Goal: Use online tool/utility: Utilize a website feature to perform a specific function

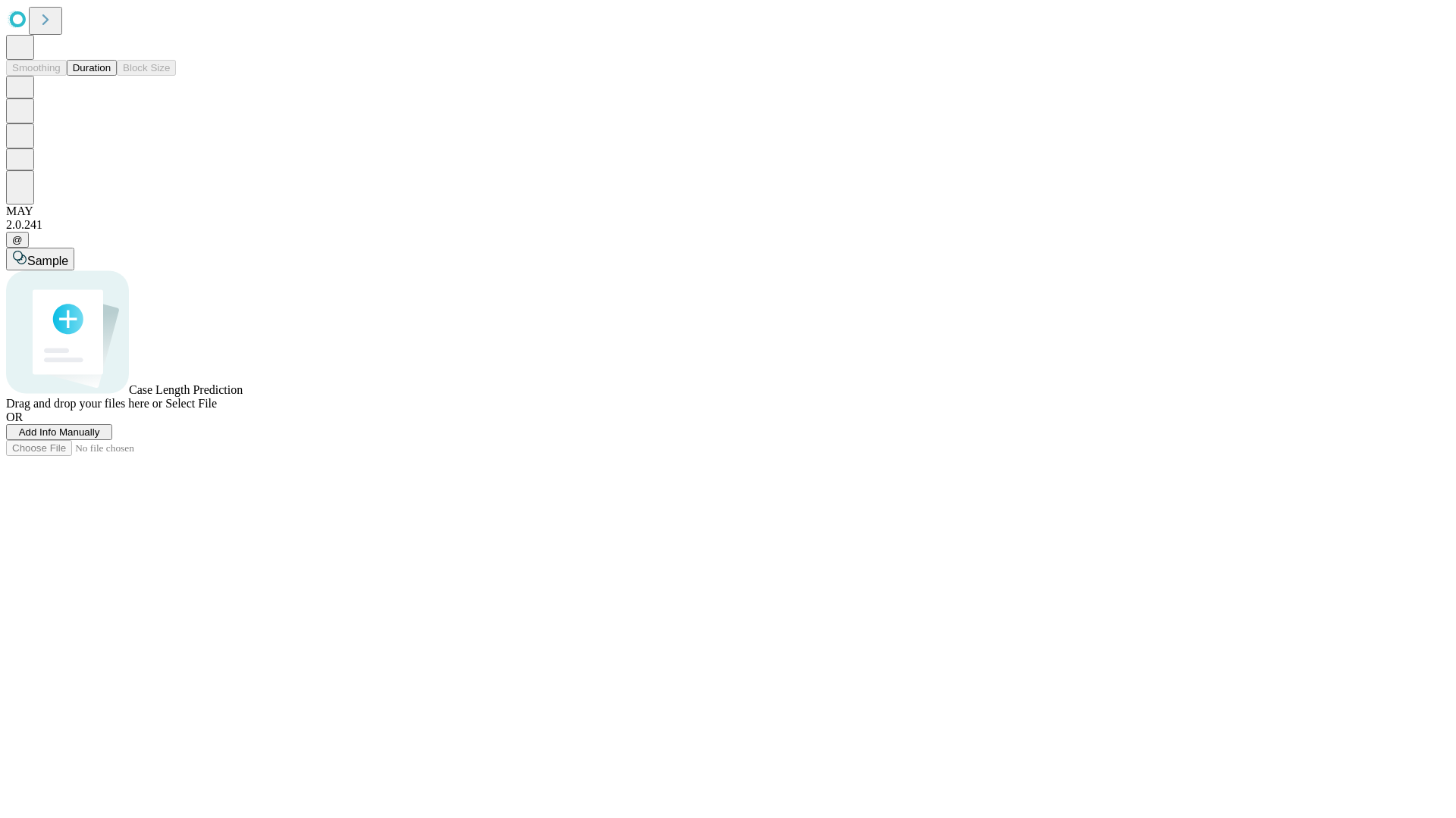
click at [111, 75] on button "Duration" at bounding box center [92, 68] width 50 height 15
click at [100, 438] on span "Add Info Manually" at bounding box center [60, 433] width 81 height 12
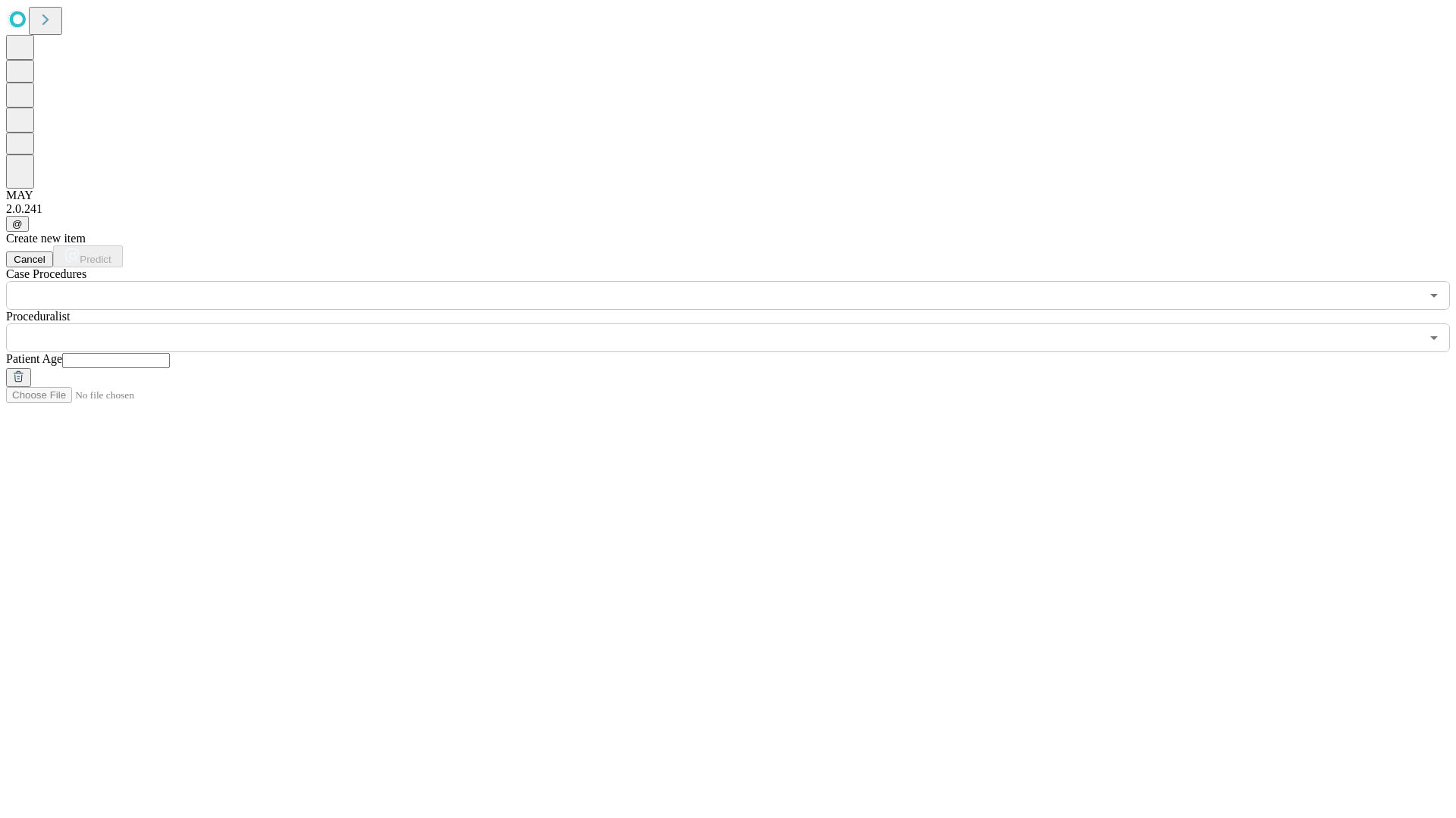
click at [170, 353] on input "text" at bounding box center [115, 361] width 107 height 15
type input "**"
click at [738, 324] on input "text" at bounding box center [712, 338] width 1413 height 29
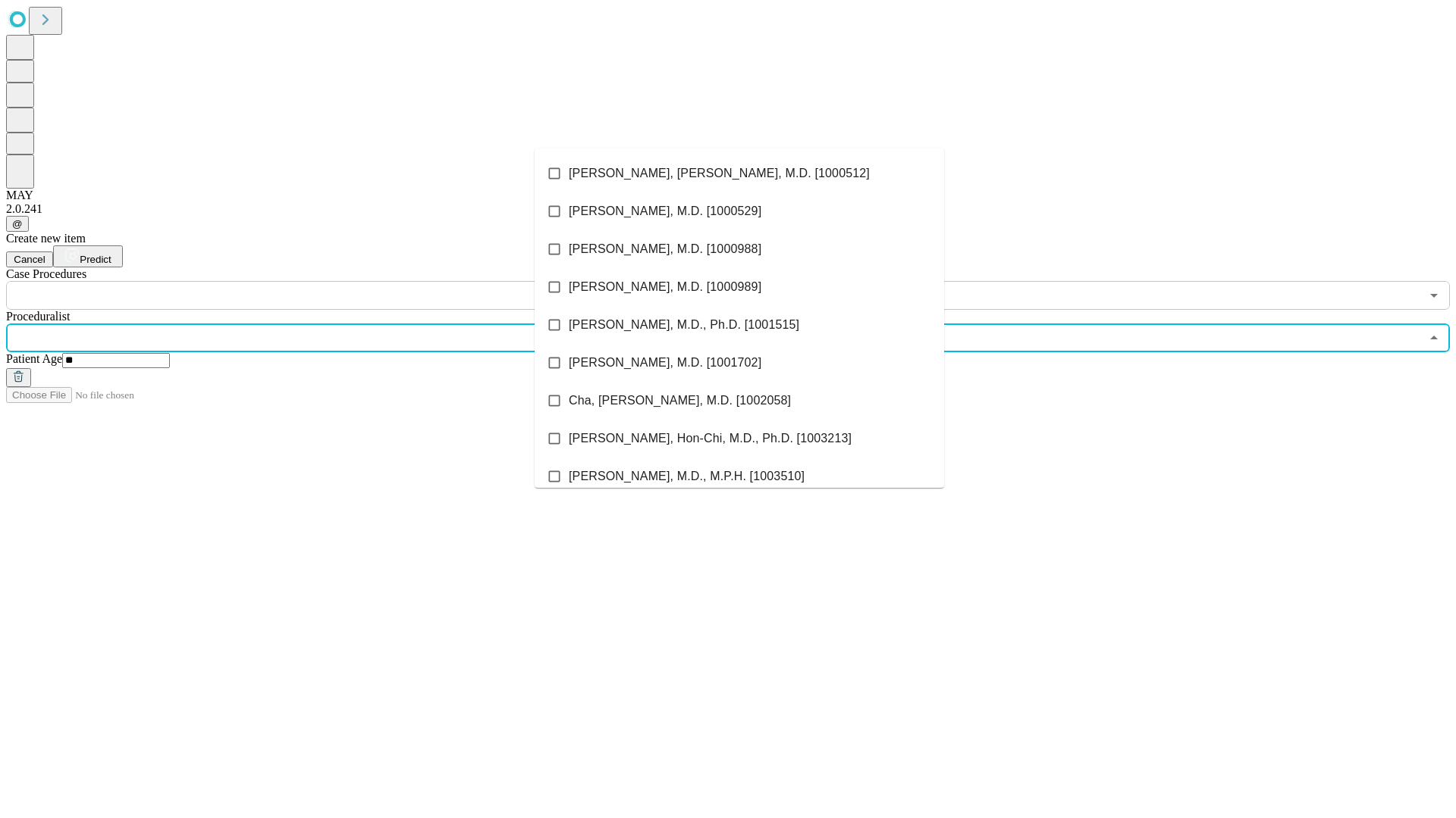
click at [739, 174] on li "[PERSON_NAME], [PERSON_NAME], M.D. [1000512]" at bounding box center [739, 173] width 410 height 38
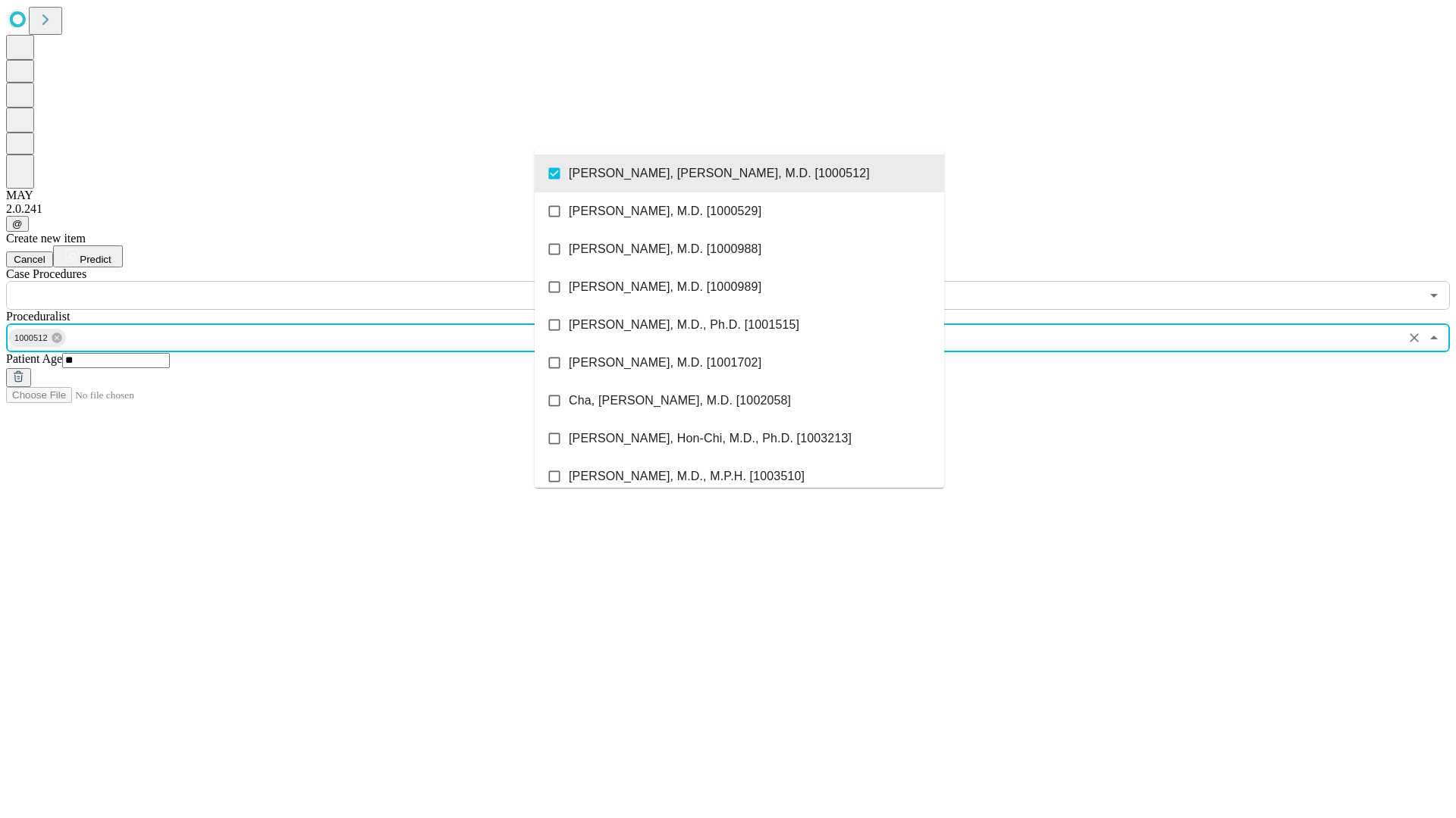
click at [319, 281] on input "text" at bounding box center [712, 296] width 1413 height 29
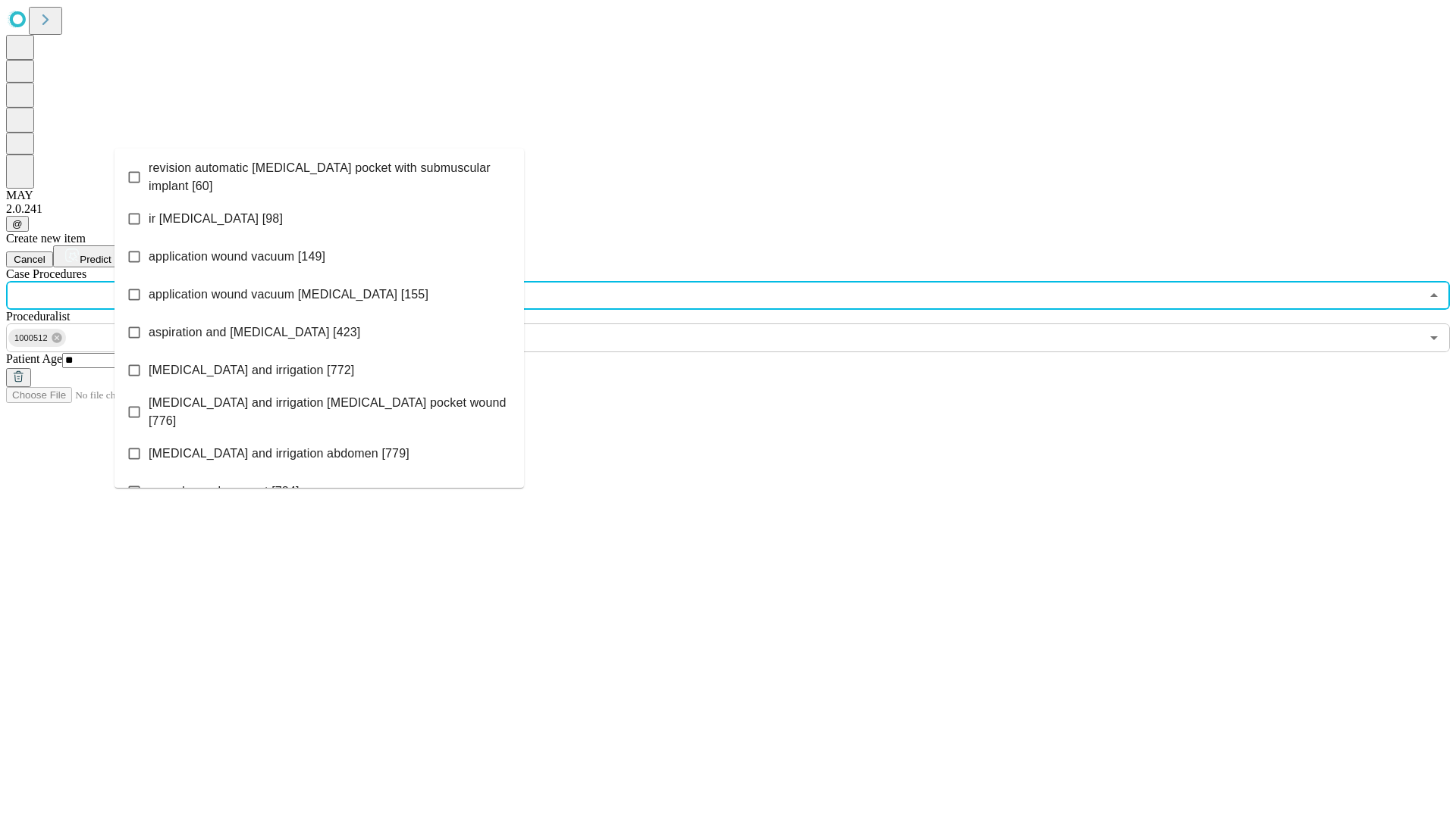
click at [319, 174] on span "revision automatic [MEDICAL_DATA] pocket with submuscular implant [60]" at bounding box center [330, 178] width 363 height 37
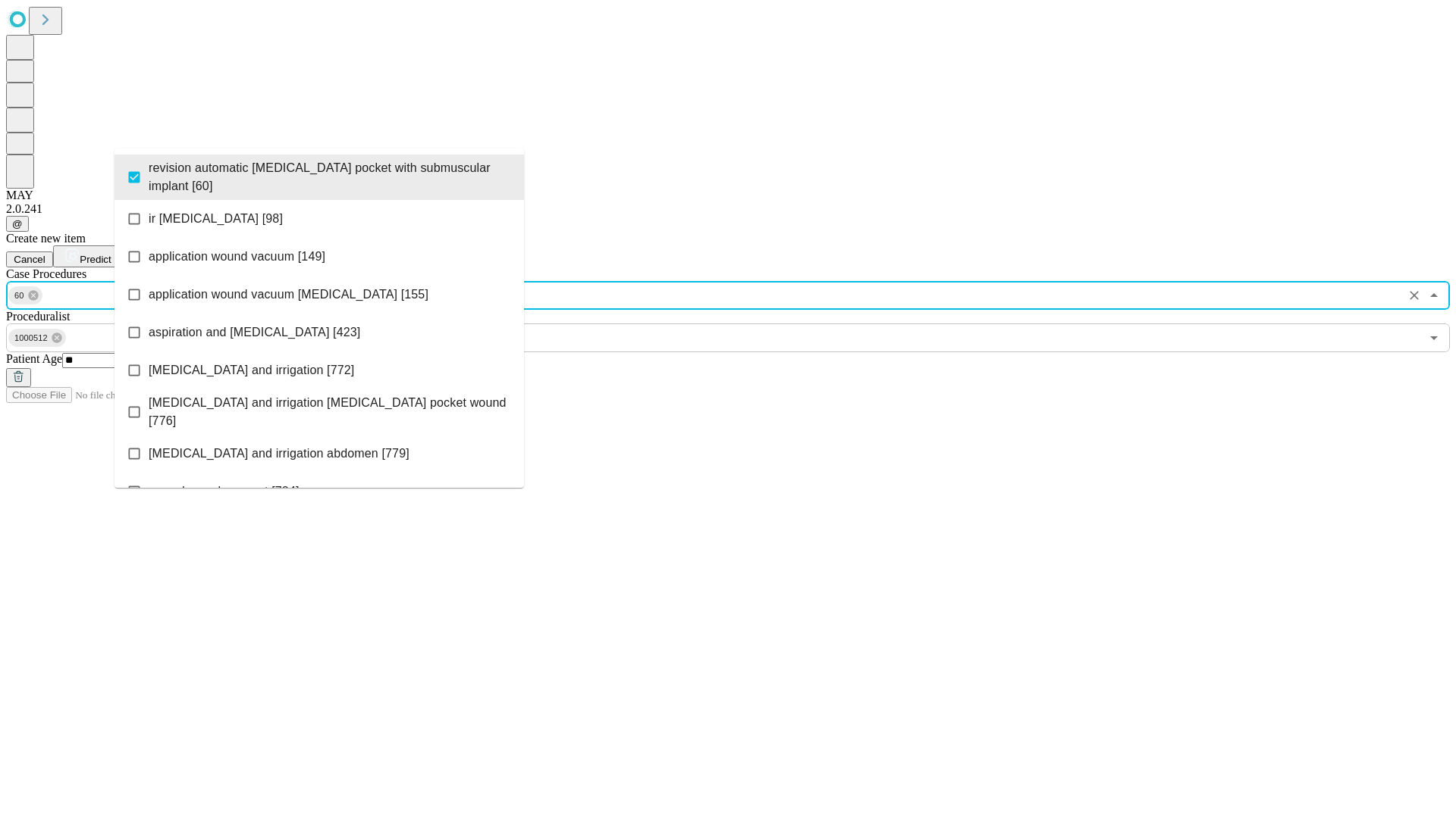
click at [111, 254] on span "Predict" at bounding box center [95, 260] width 31 height 12
